Goal: Task Accomplishment & Management: Use online tool/utility

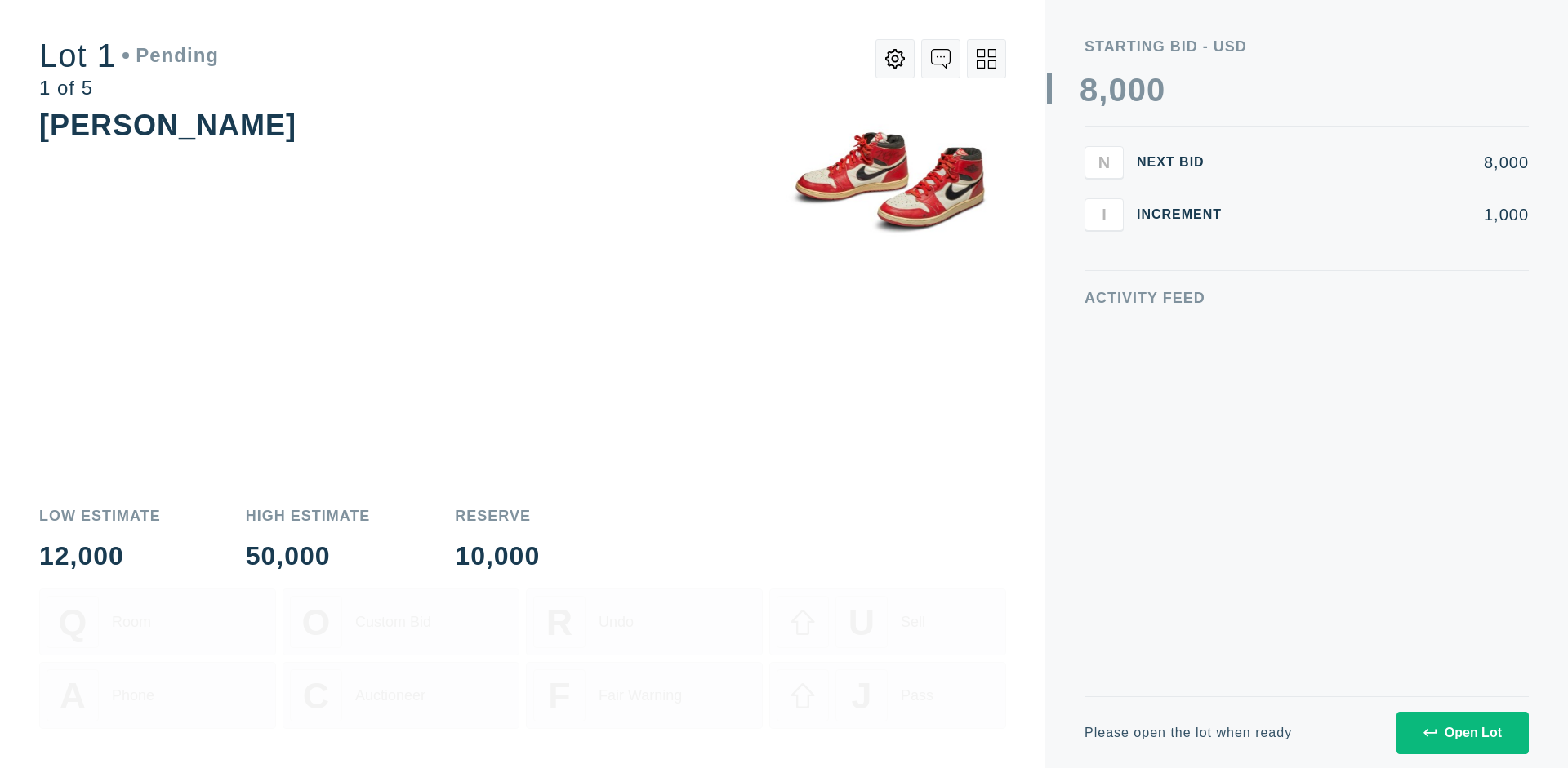
click at [1462, 732] on div "Open Lot" at bounding box center [1462, 732] width 78 height 15
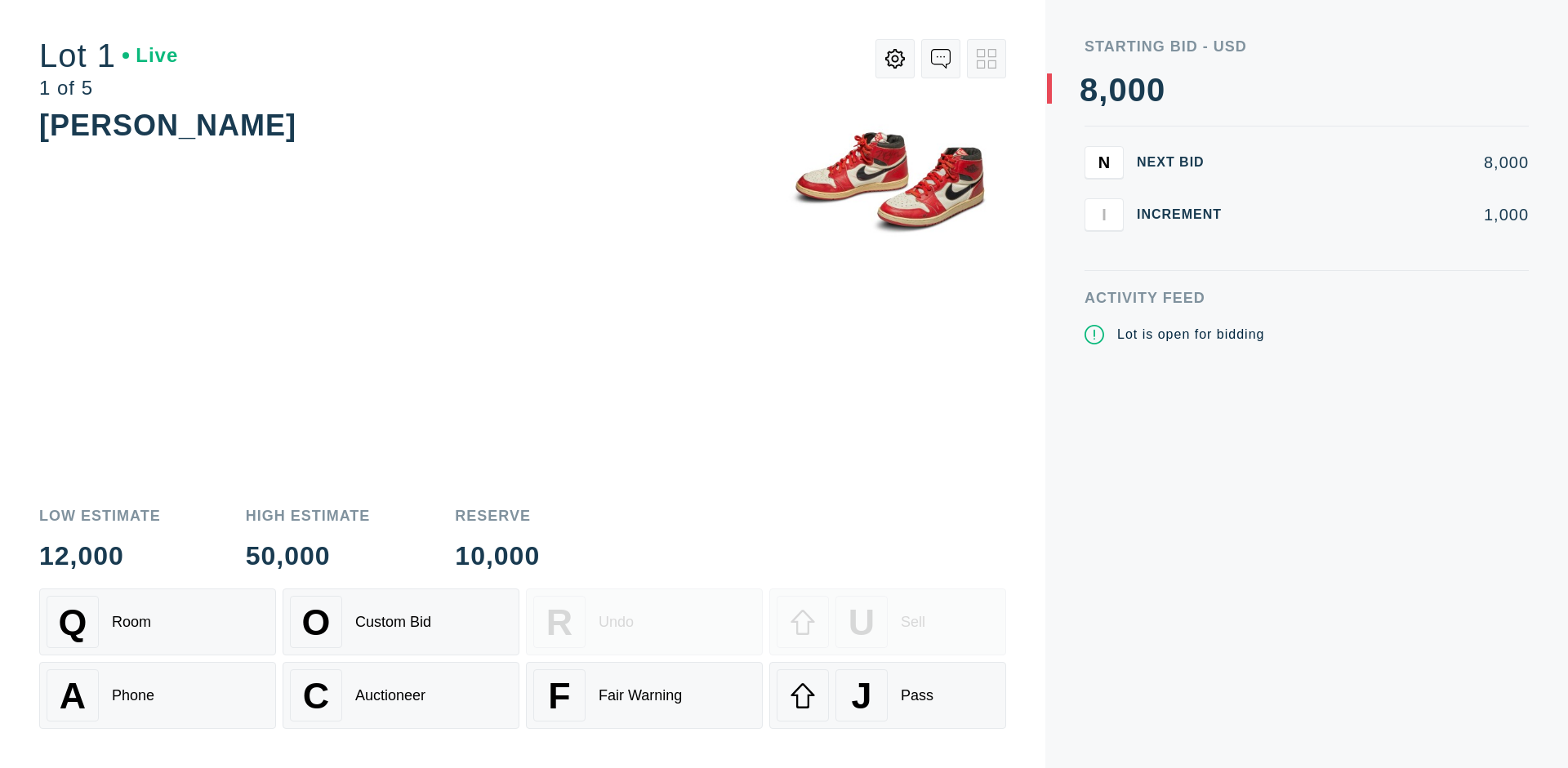
click at [157, 622] on div "Q Room" at bounding box center [157, 622] width 222 height 52
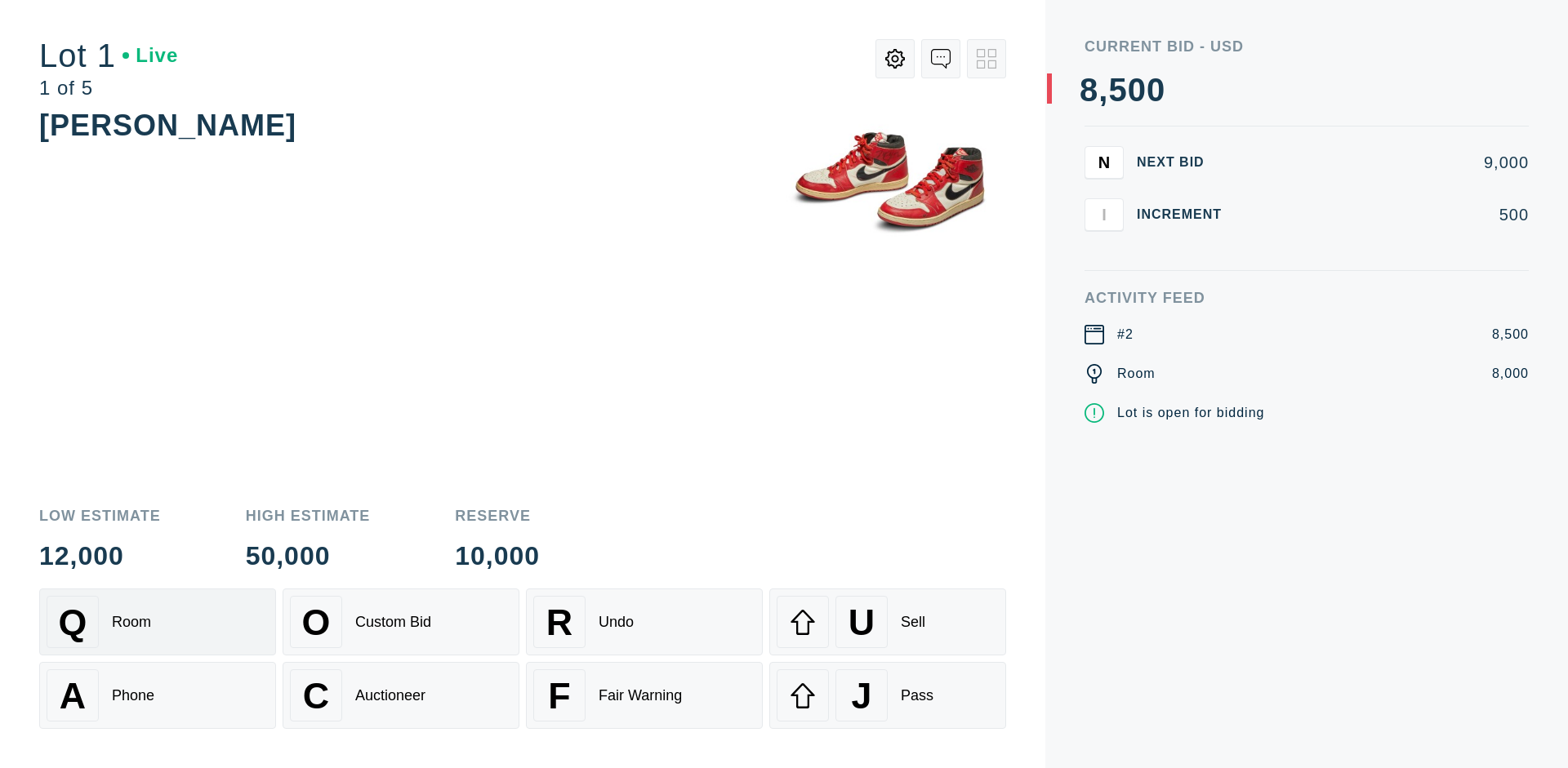
click at [157, 622] on div "Q Room" at bounding box center [157, 622] width 222 height 52
